Goal: Find specific page/section: Find specific page/section

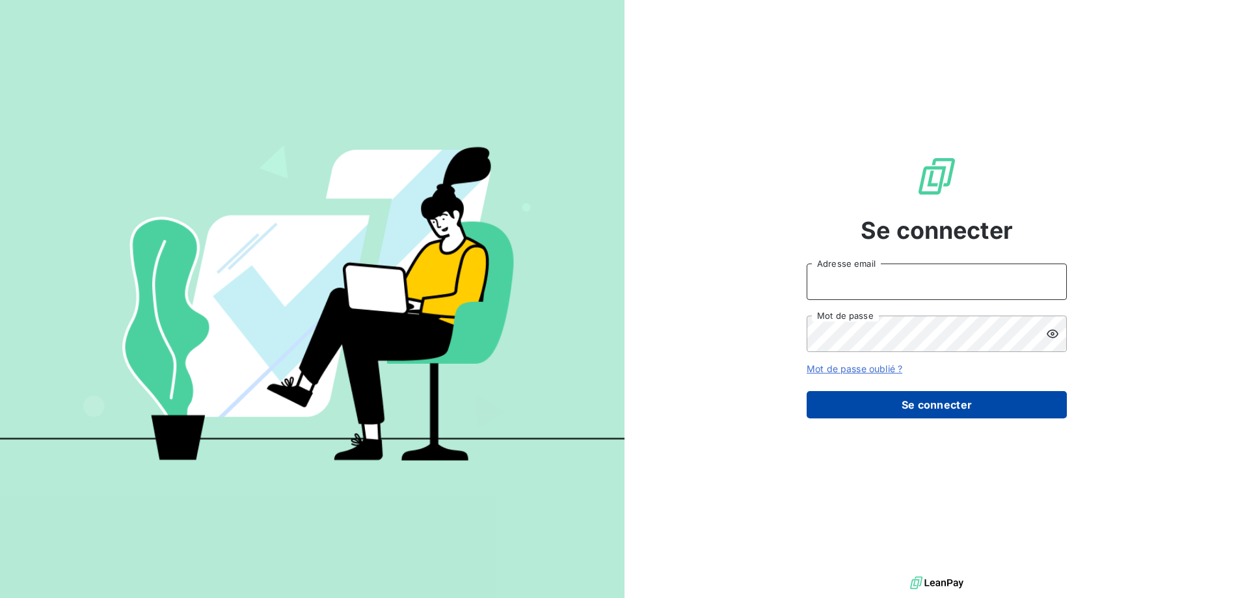
type input "[EMAIL_ADDRESS][DOMAIN_NAME]"
click at [958, 406] on button "Se connecter" at bounding box center [937, 404] width 260 height 27
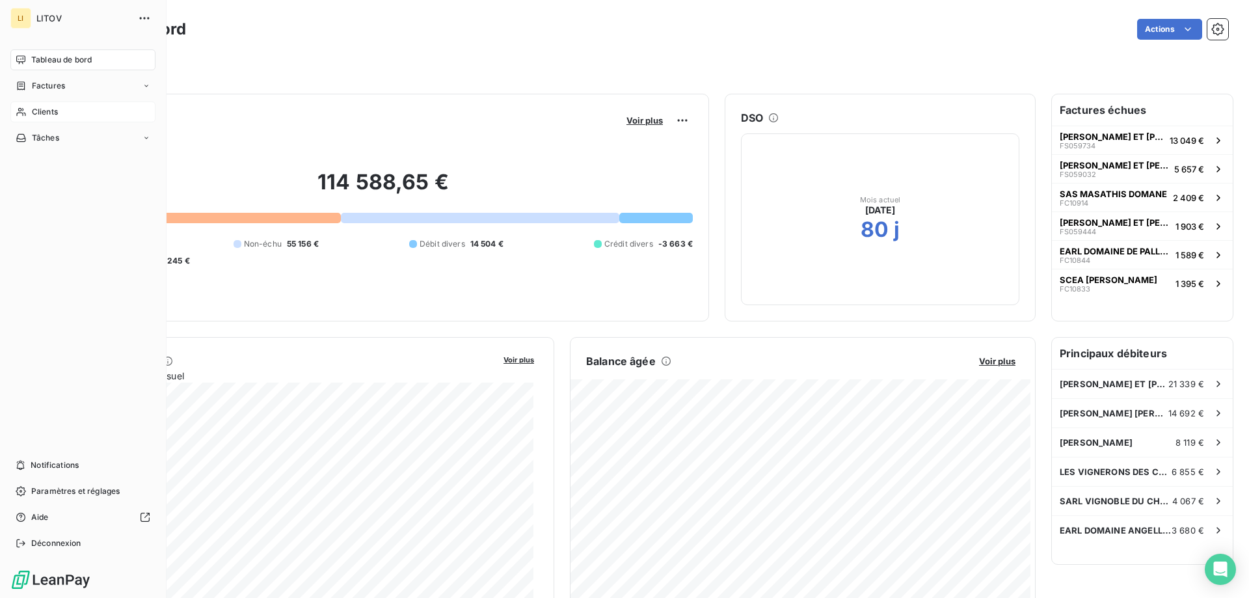
click at [50, 109] on span "Clients" at bounding box center [45, 112] width 26 height 12
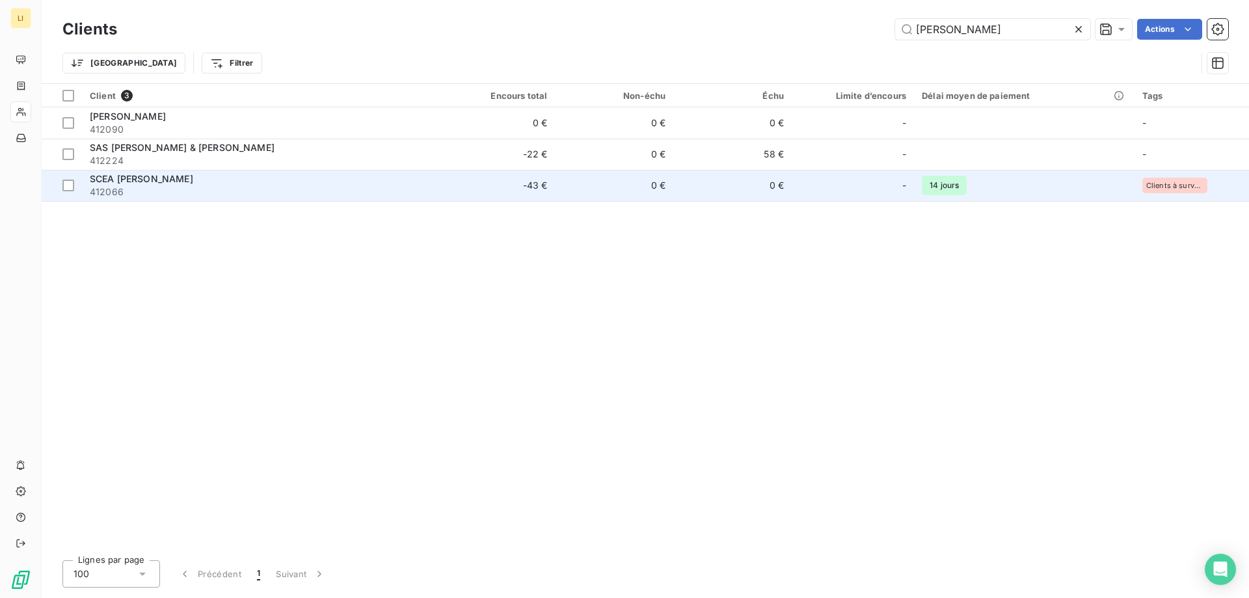
type input "[PERSON_NAME]"
click at [193, 180] on span "SCEA [PERSON_NAME]" at bounding box center [141, 178] width 103 height 11
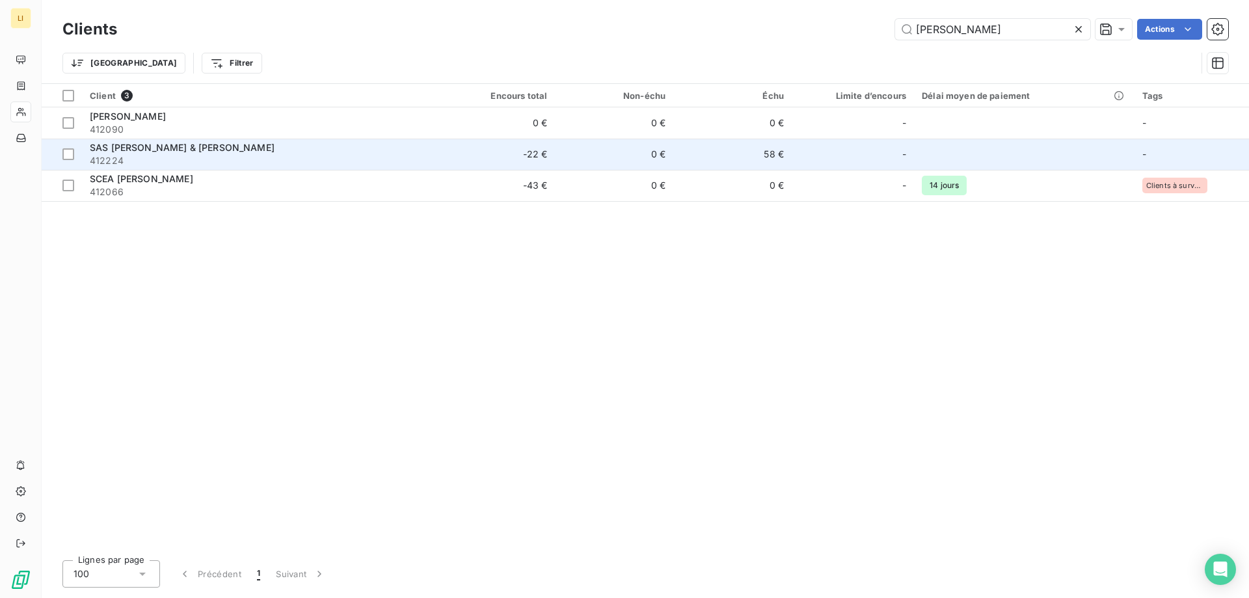
click at [245, 152] on span "SAS [PERSON_NAME] & [PERSON_NAME]" at bounding box center [182, 147] width 185 height 11
